Goal: Task Accomplishment & Management: Manage account settings

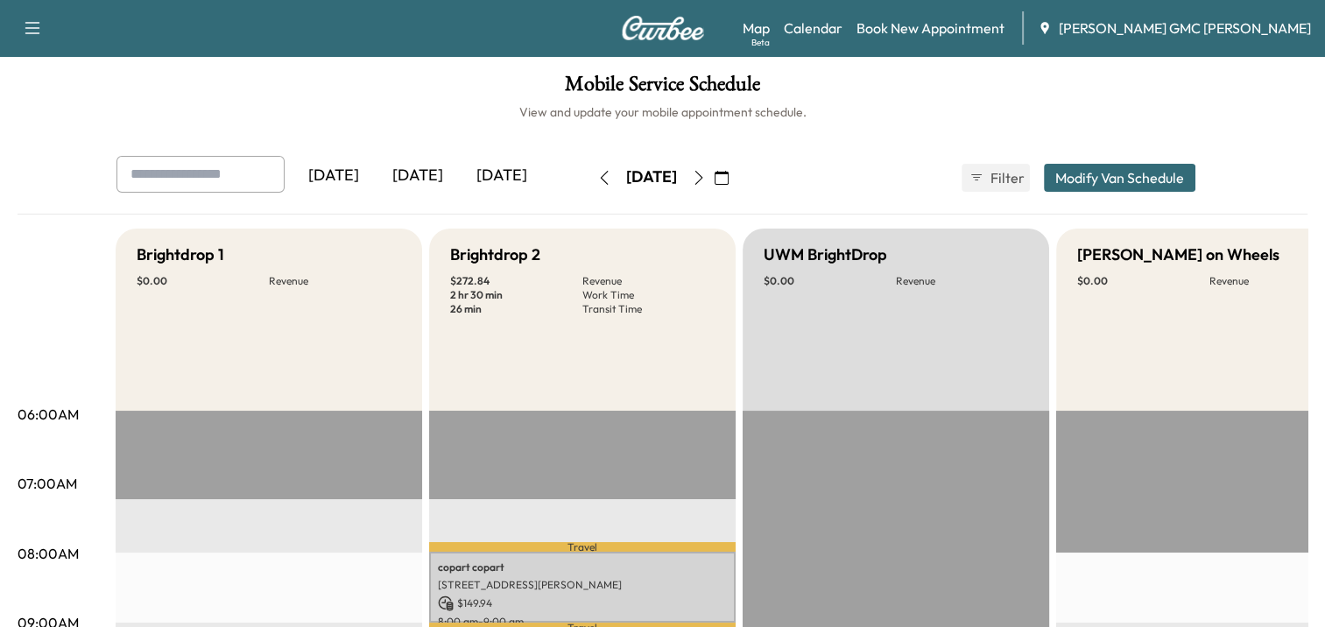
click at [706, 176] on icon "button" at bounding box center [699, 178] width 14 height 14
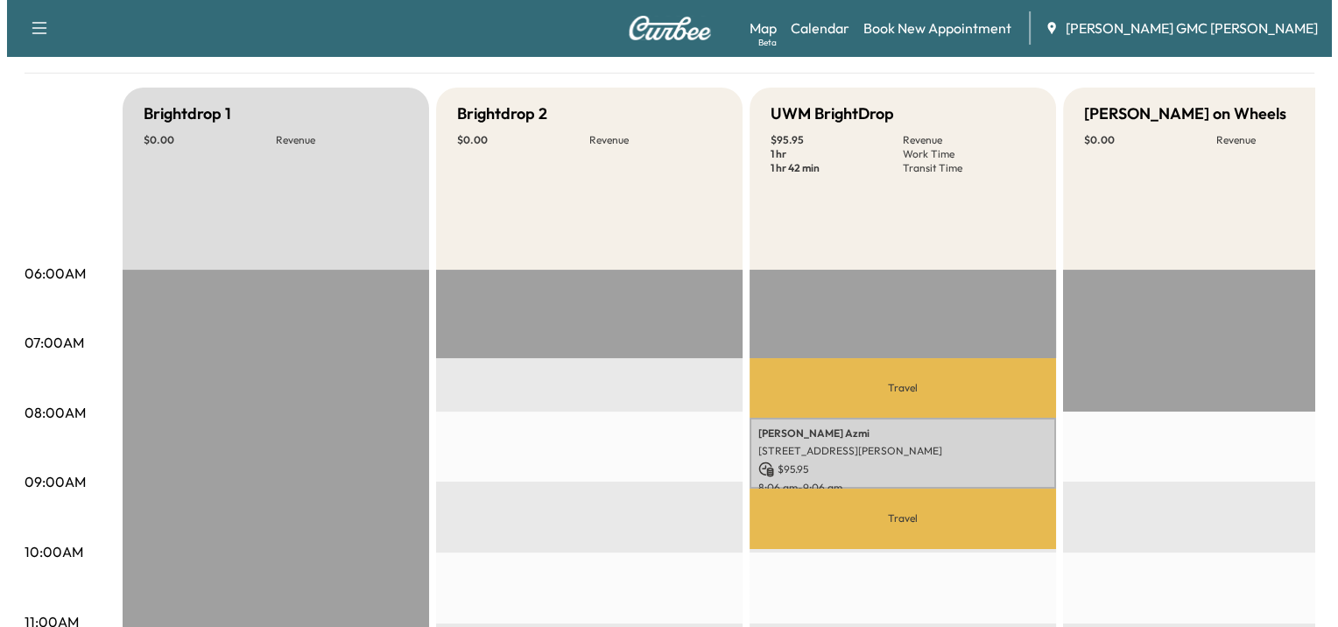
scroll to position [156, 0]
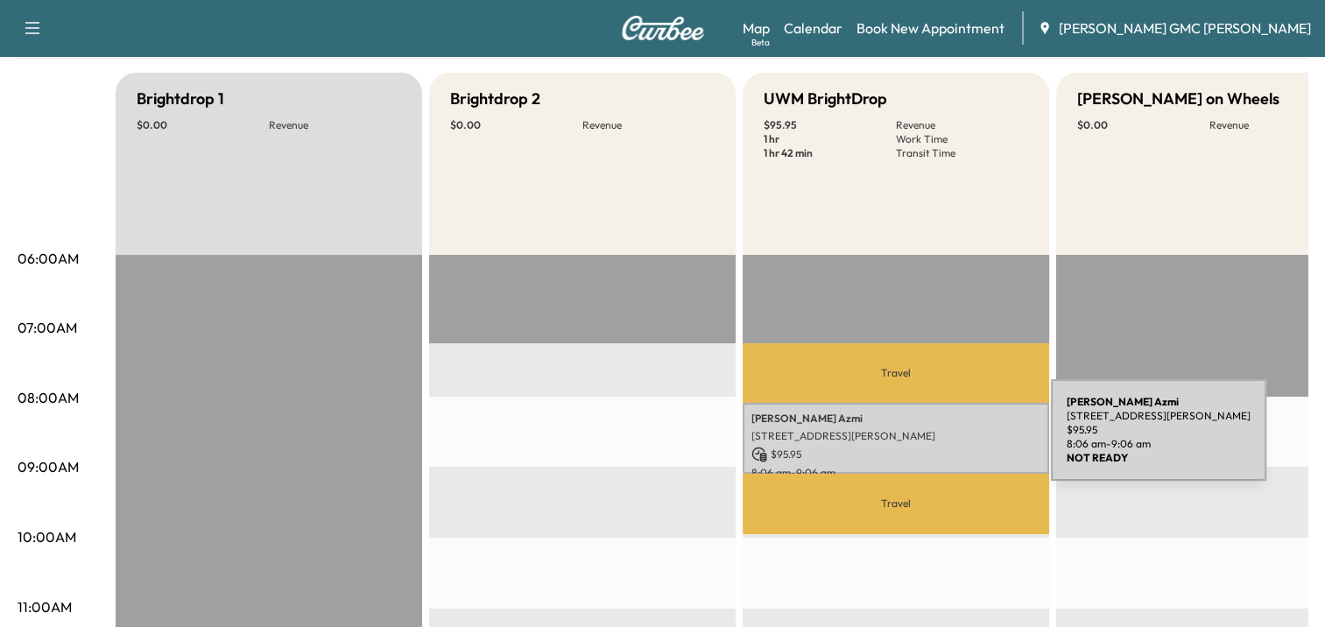
click at [919, 440] on div "[PERSON_NAME] [STREET_ADDRESS][PERSON_NAME] $ 95.95 8:06 am - 9:06 am" at bounding box center [895, 438] width 306 height 71
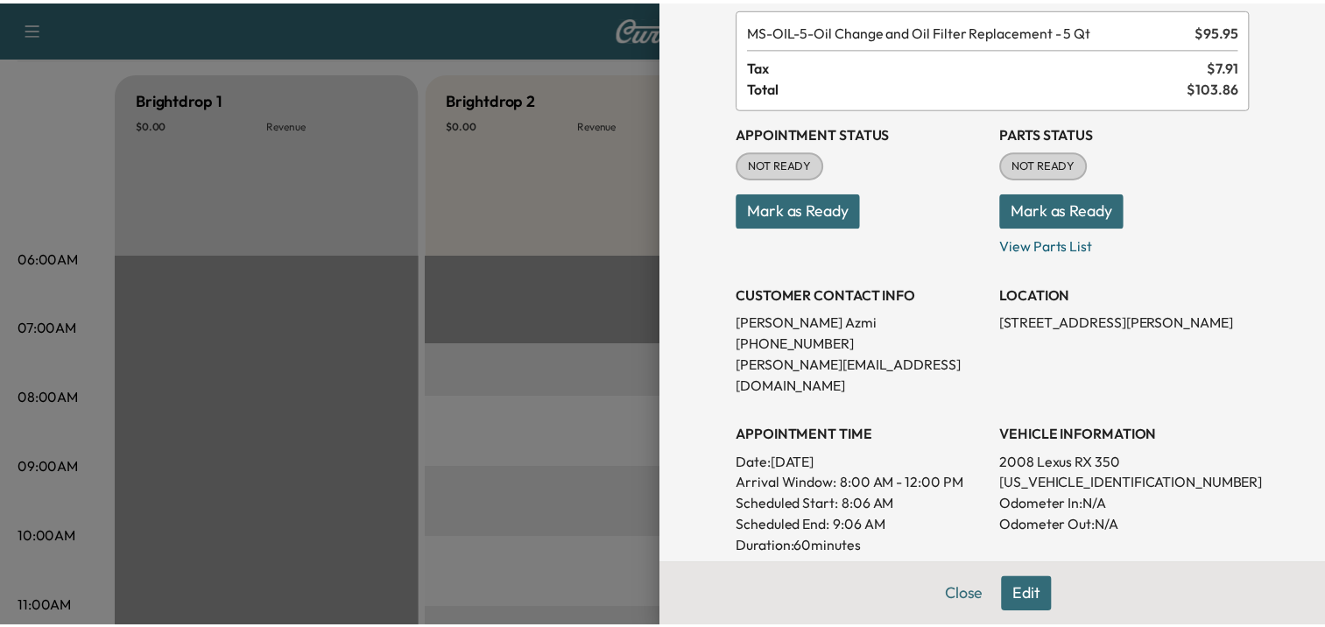
scroll to position [0, 0]
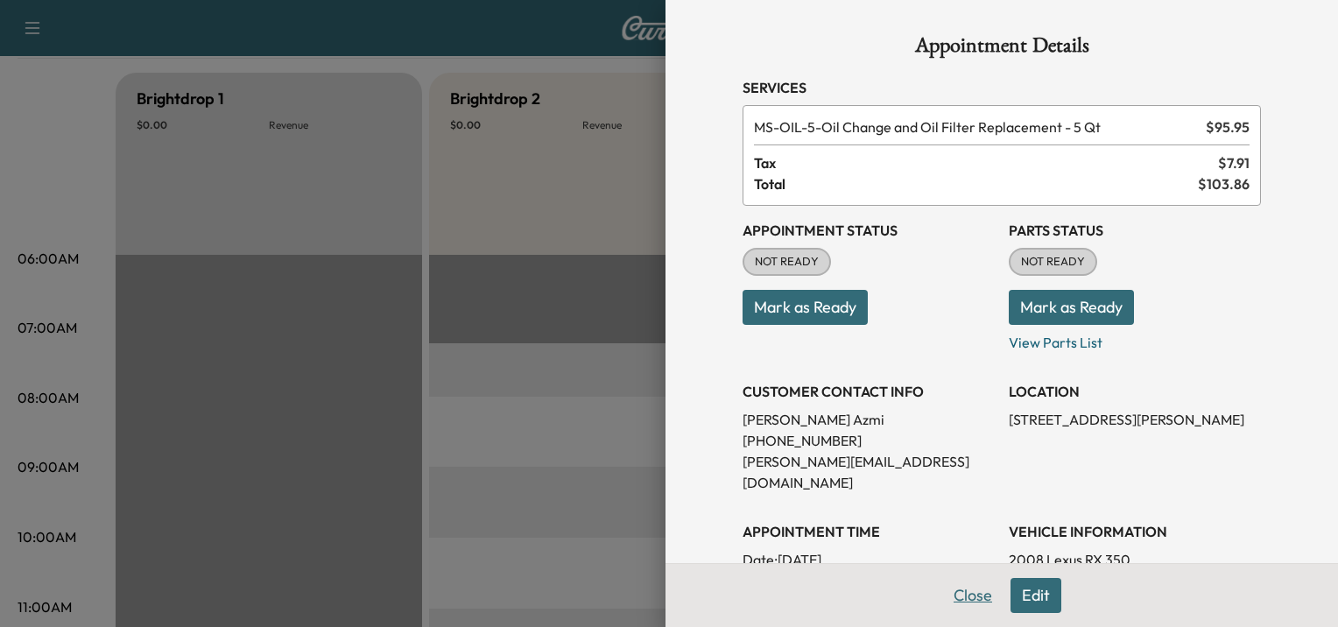
click at [959, 594] on button "Close" at bounding box center [972, 595] width 61 height 35
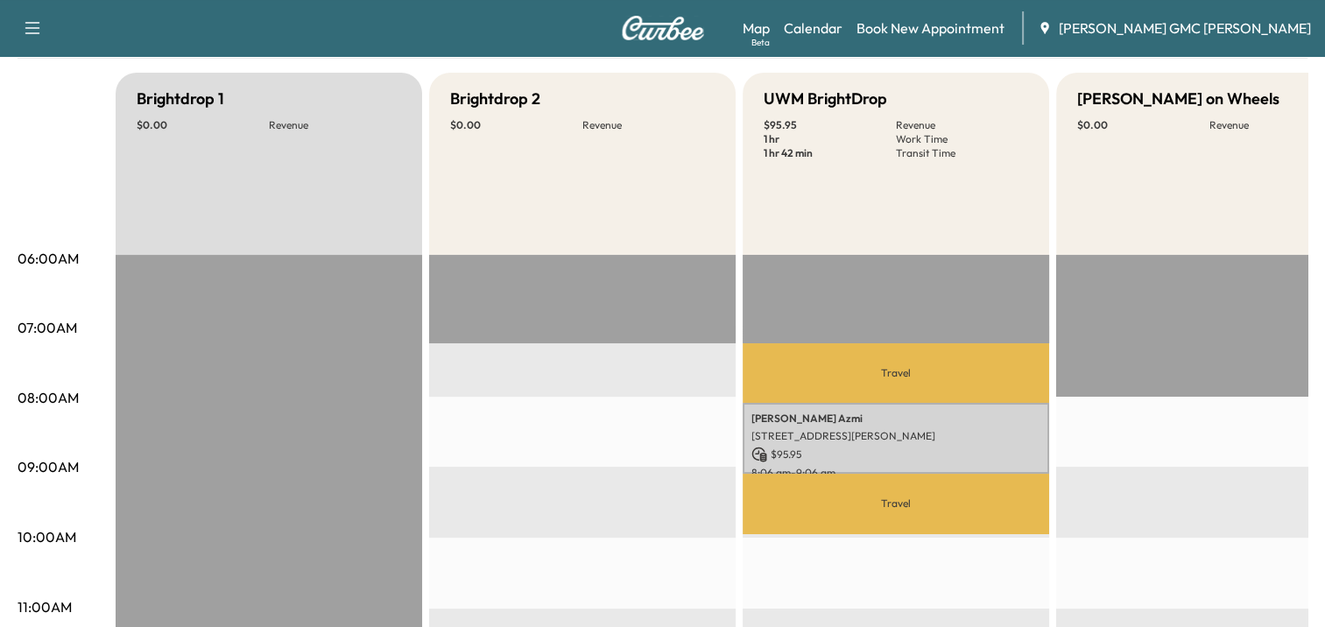
click at [28, 25] on icon "button" at bounding box center [32, 28] width 21 height 21
click at [651, 31] on img at bounding box center [663, 28] width 84 height 25
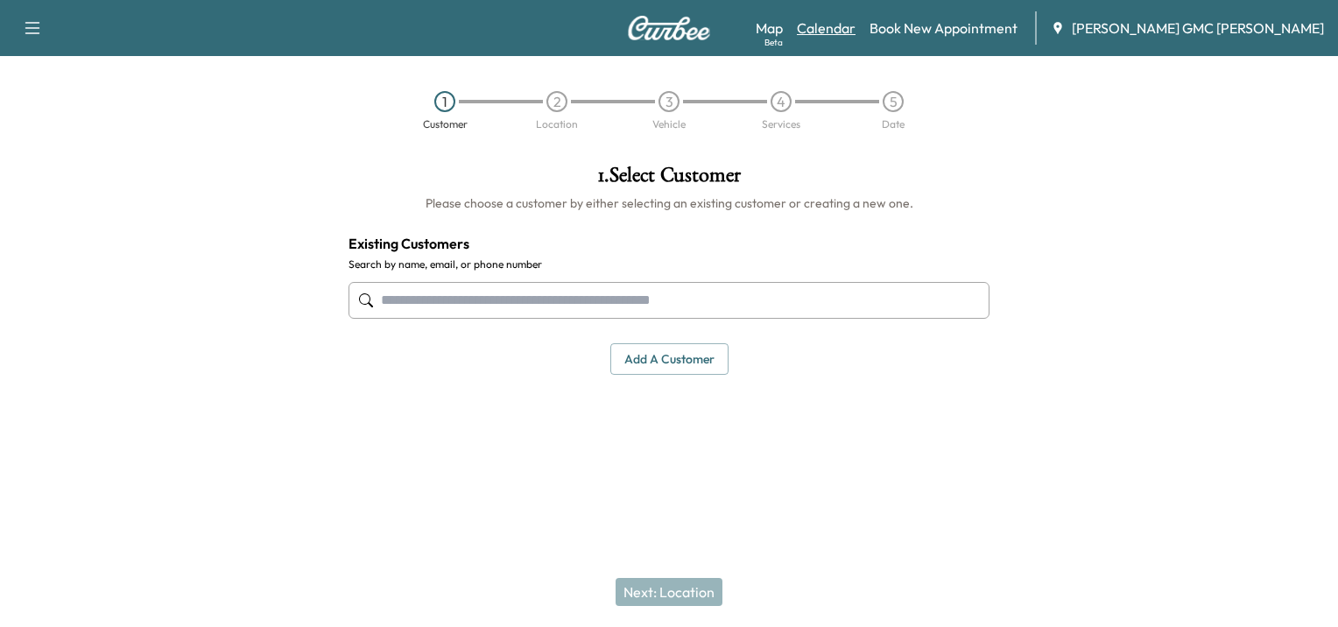
click at [855, 32] on link "Calendar" at bounding box center [826, 28] width 59 height 21
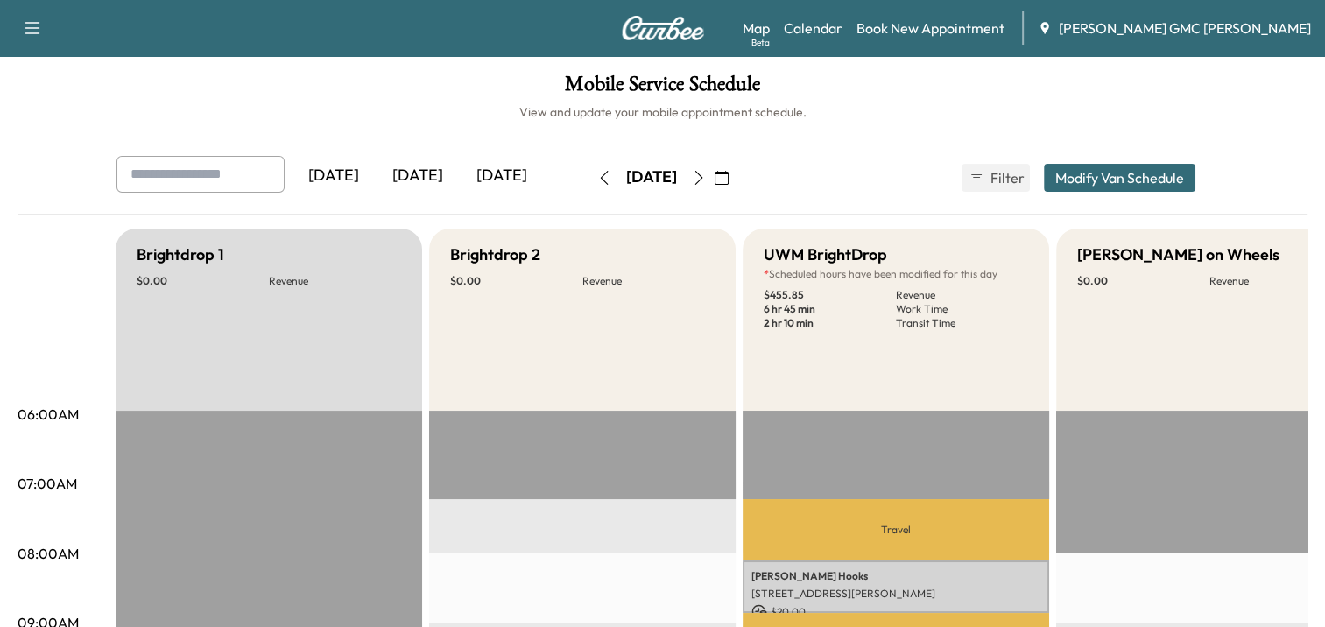
click at [1153, 180] on button "Modify Van Schedule" at bounding box center [1118, 178] width 151 height 28
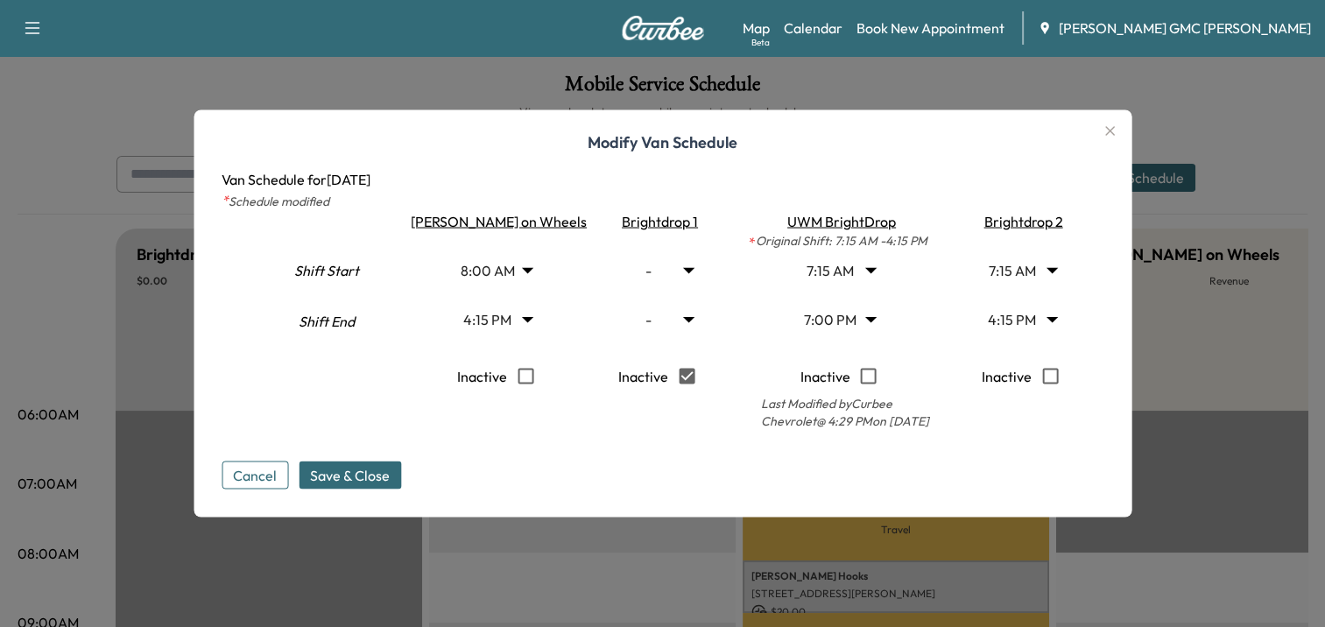
click at [1099, 137] on icon "button" at bounding box center [1109, 131] width 21 height 21
